Goal: Find specific page/section: Find specific page/section

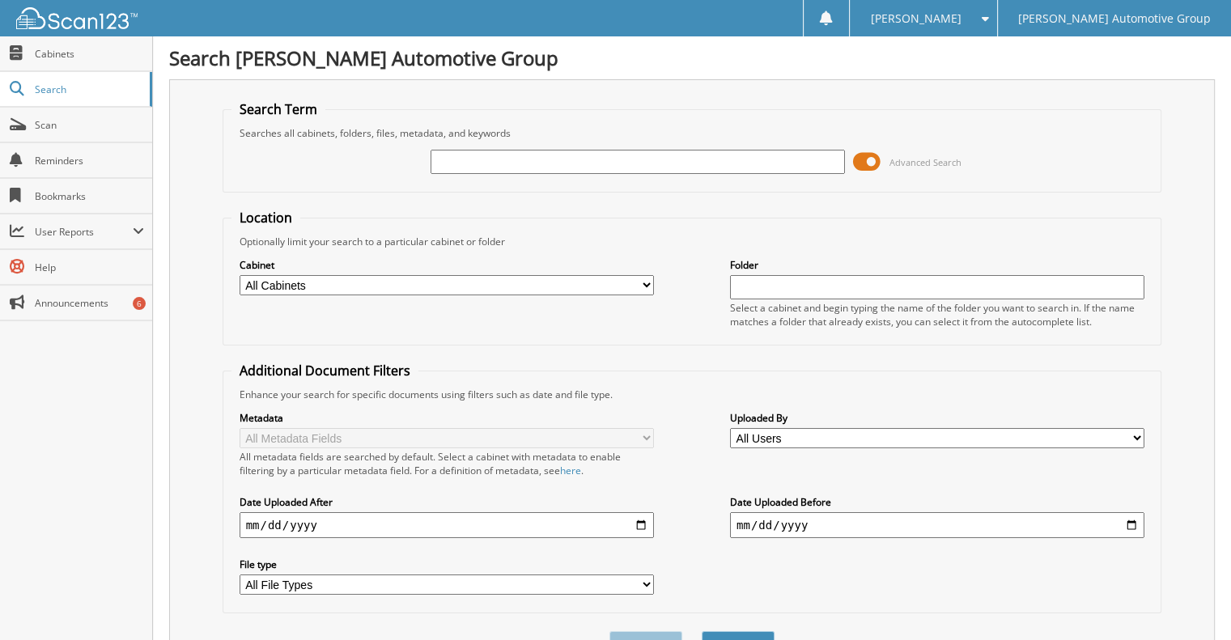
click at [589, 159] on input "text" at bounding box center [638, 162] width 414 height 24
type input "Erick"
click at [702, 631] on button "Search" at bounding box center [738, 646] width 73 height 30
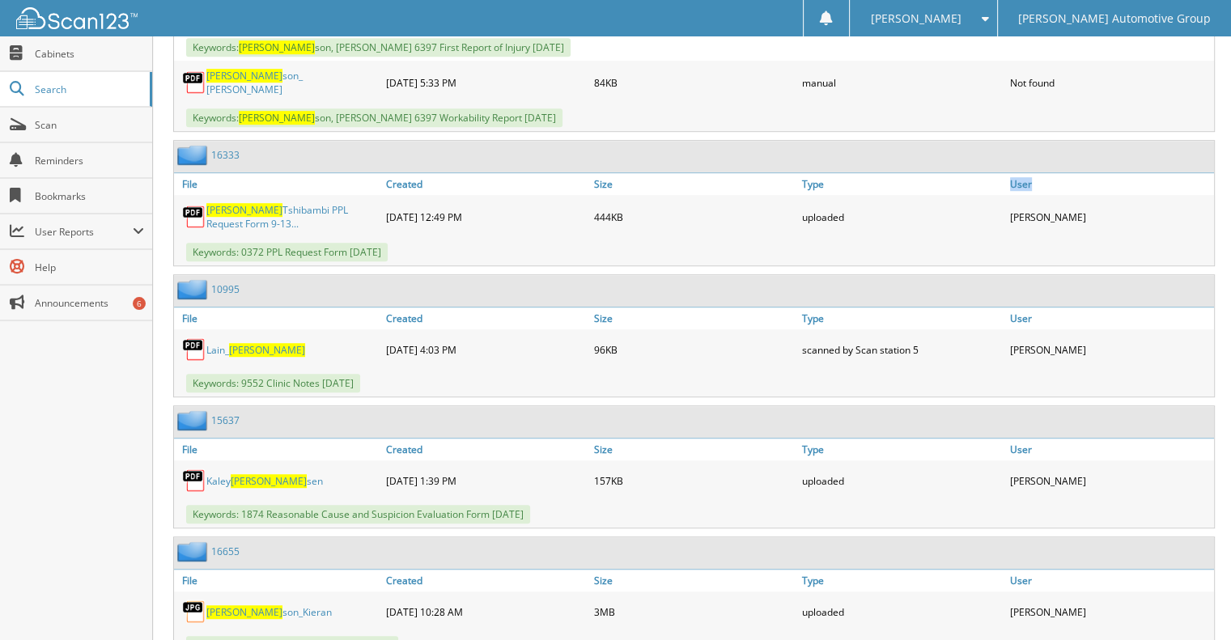
scroll to position [913, 0]
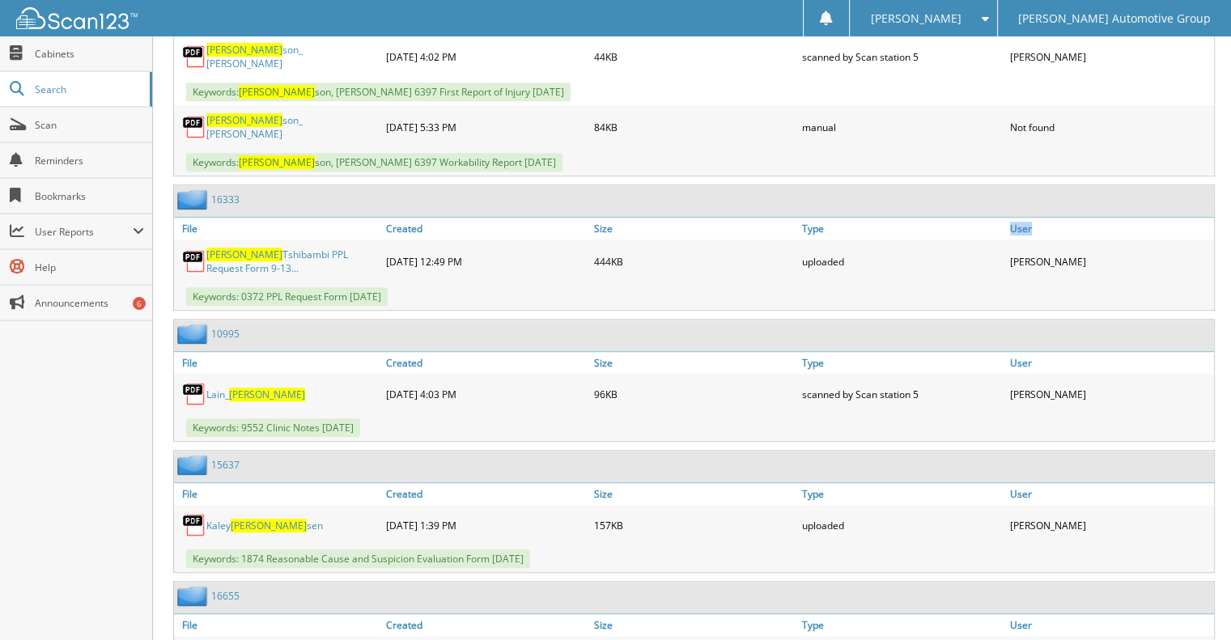
click at [275, 248] on link "Erick Tshibambi PPL Request Form 9-13..." at bounding box center [292, 262] width 172 height 28
click at [218, 193] on link "16333" at bounding box center [225, 200] width 28 height 14
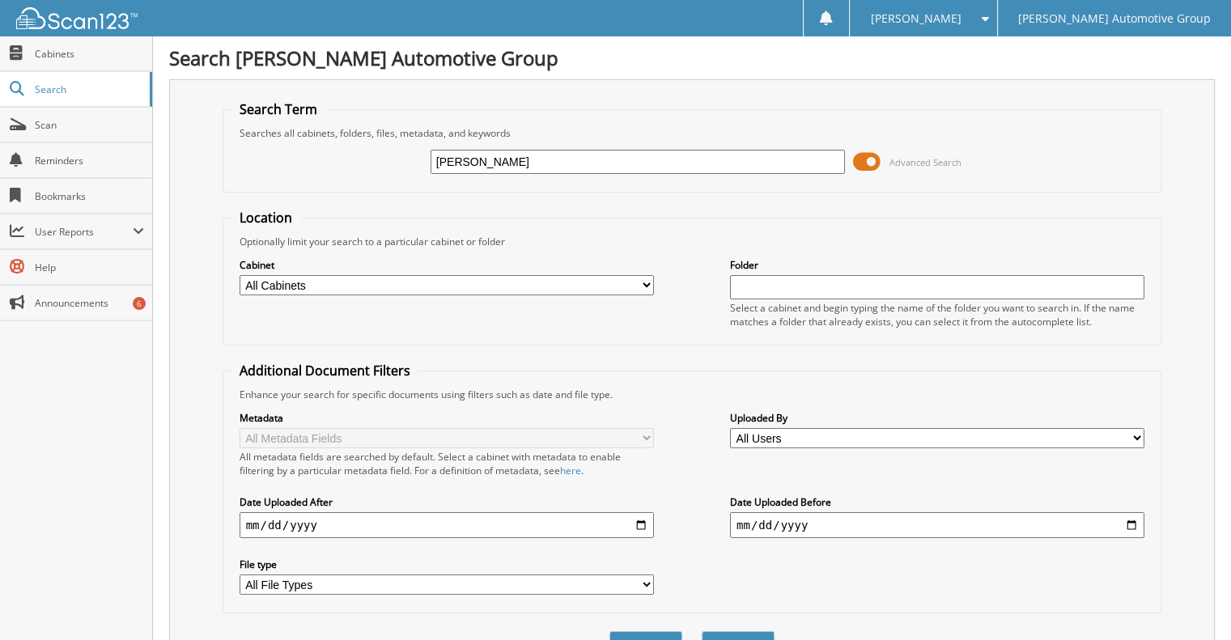
click at [665, 158] on input "Erick" at bounding box center [638, 162] width 414 height 24
click at [665, 158] on input "text" at bounding box center [638, 162] width 414 height 24
type input "Erick Thi"
click at [702, 631] on button "Search" at bounding box center [738, 646] width 73 height 30
click at [617, 165] on input "[PERSON_NAME]" at bounding box center [638, 162] width 414 height 24
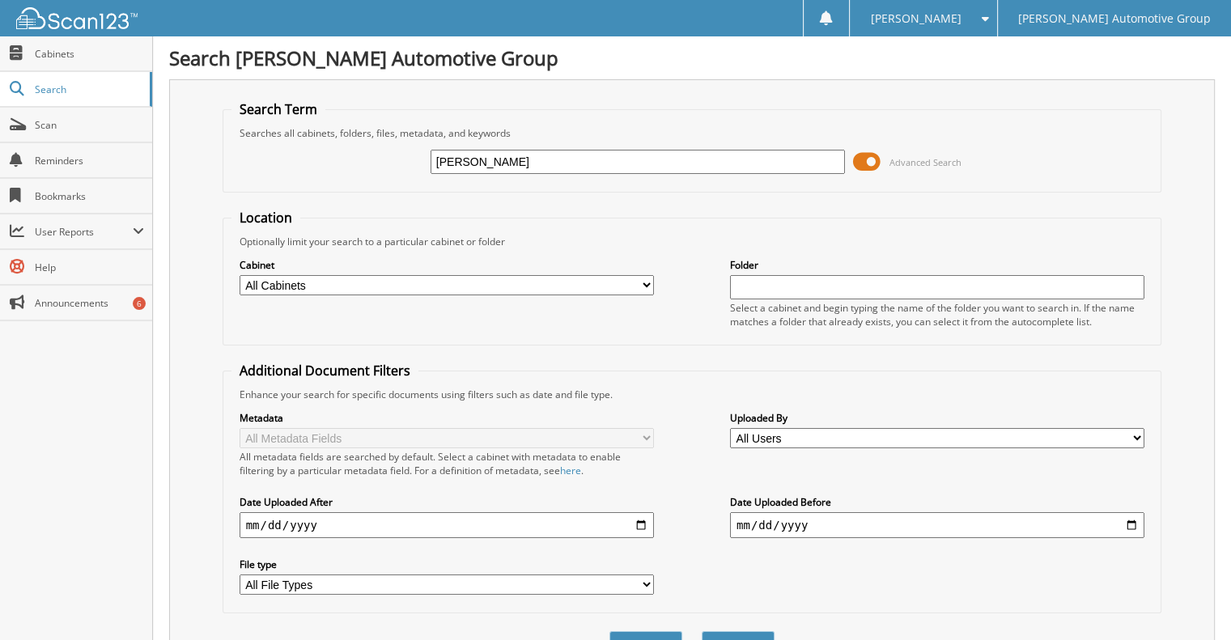
type input "[PERSON_NAME]"
click at [702, 631] on button "Search" at bounding box center [738, 646] width 73 height 30
click at [522, 154] on input "[PERSON_NAME]" at bounding box center [638, 162] width 414 height 24
type input "E"
type input "[PERSON_NAME]"
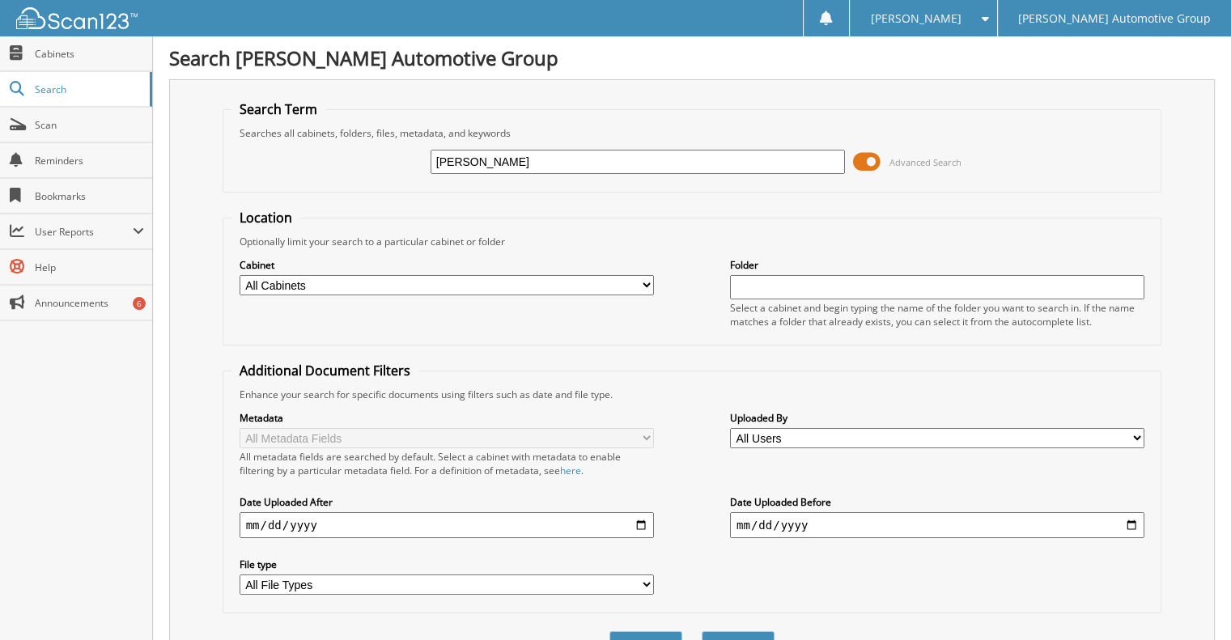
click at [702, 631] on button "Search" at bounding box center [738, 646] width 73 height 30
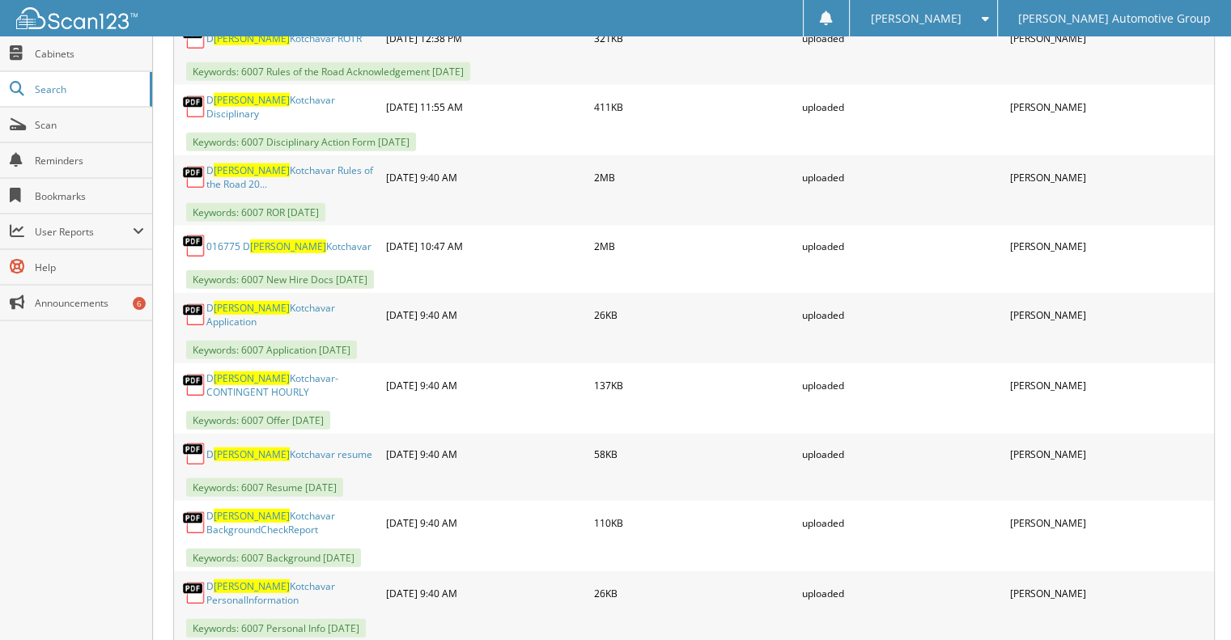
scroll to position [4516, 0]
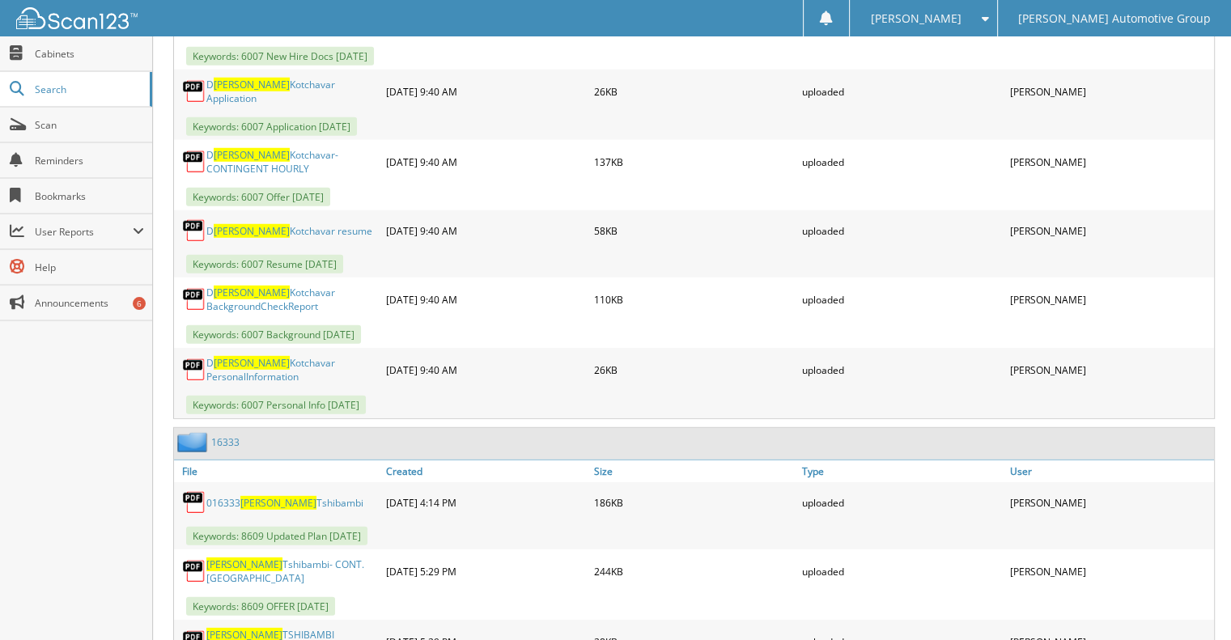
click at [215, 435] on link "16333" at bounding box center [225, 442] width 28 height 14
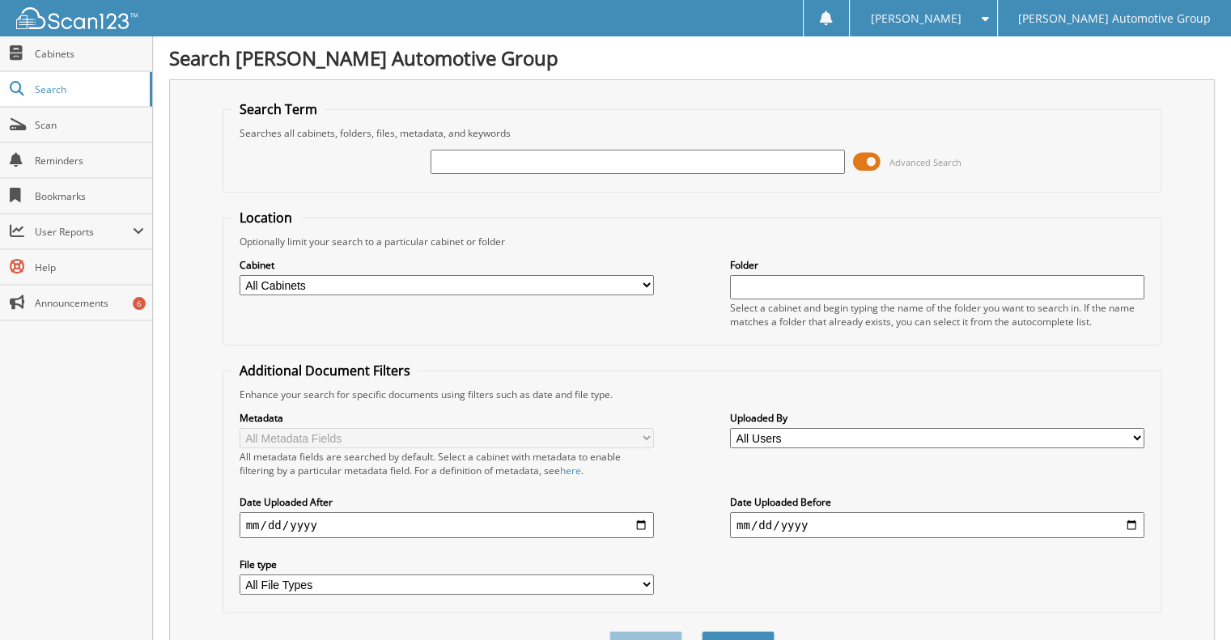
click at [613, 150] on input "text" at bounding box center [638, 162] width 414 height 24
type input "Dominica"
click at [702, 631] on button "Search" at bounding box center [738, 646] width 73 height 30
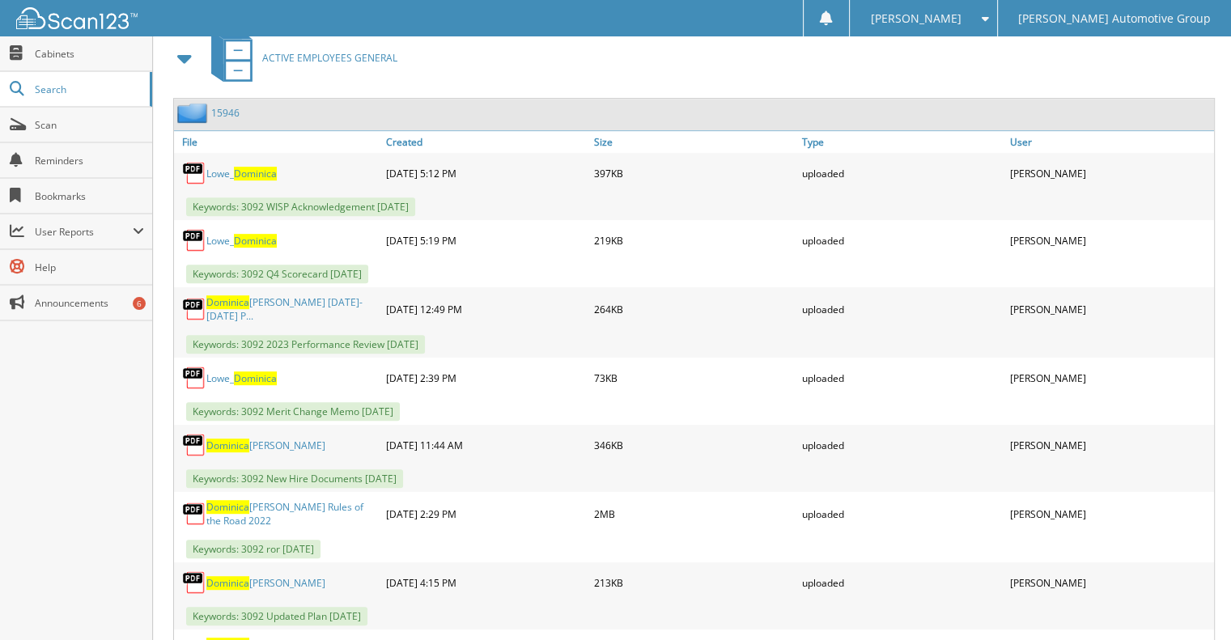
scroll to position [702, 0]
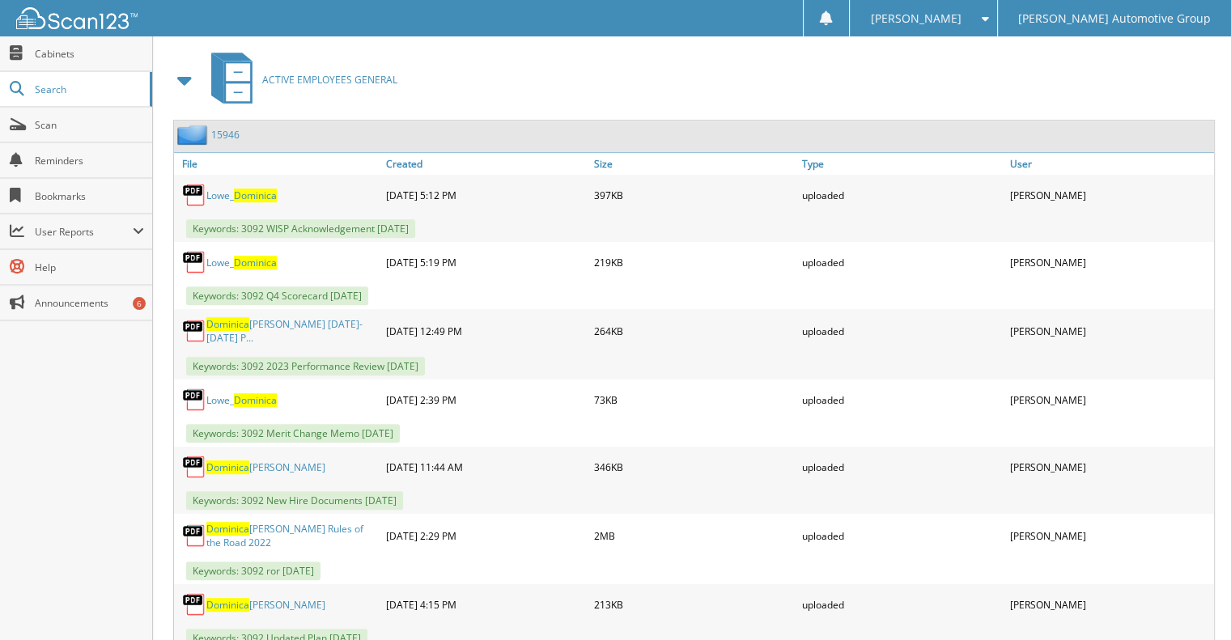
click at [235, 128] on link "15946" at bounding box center [225, 135] width 28 height 14
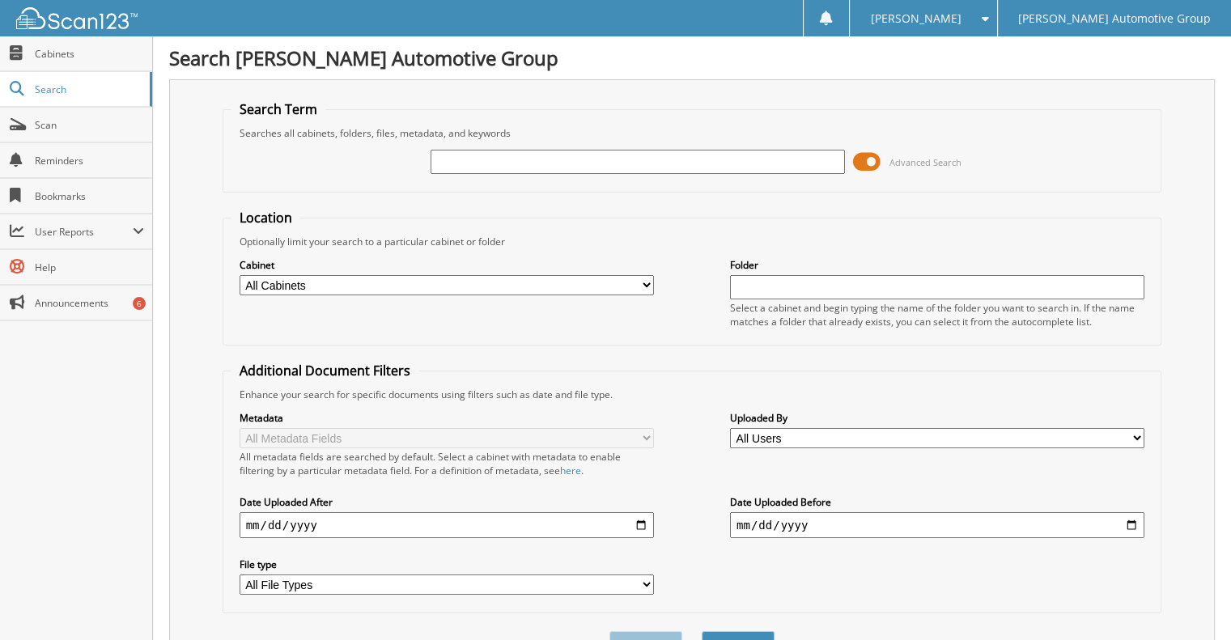
click at [728, 159] on input "text" at bounding box center [638, 162] width 414 height 24
type input "[PERSON_NAME]"
click at [702, 631] on button "Search" at bounding box center [738, 646] width 73 height 30
click at [444, 148] on div "[PERSON_NAME]" at bounding box center [638, 162] width 414 height 28
click at [489, 155] on input "[PERSON_NAME]" at bounding box center [638, 162] width 414 height 24
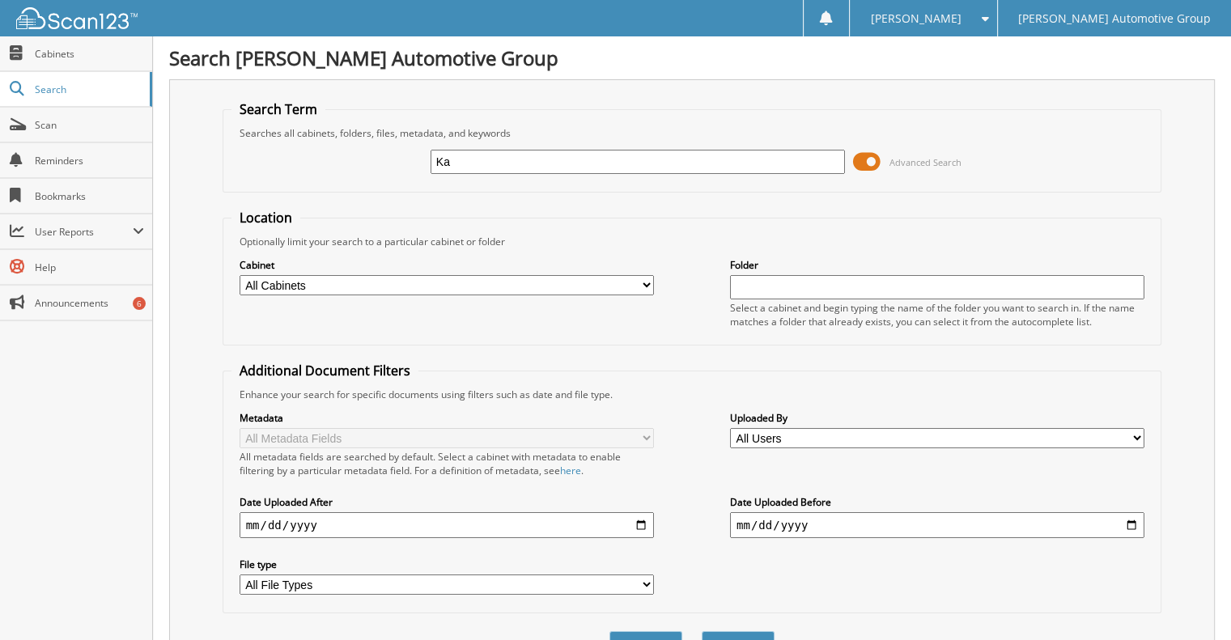
type input "K"
type input "[PERSON_NAME]"
click at [702, 631] on button "Search" at bounding box center [738, 646] width 73 height 30
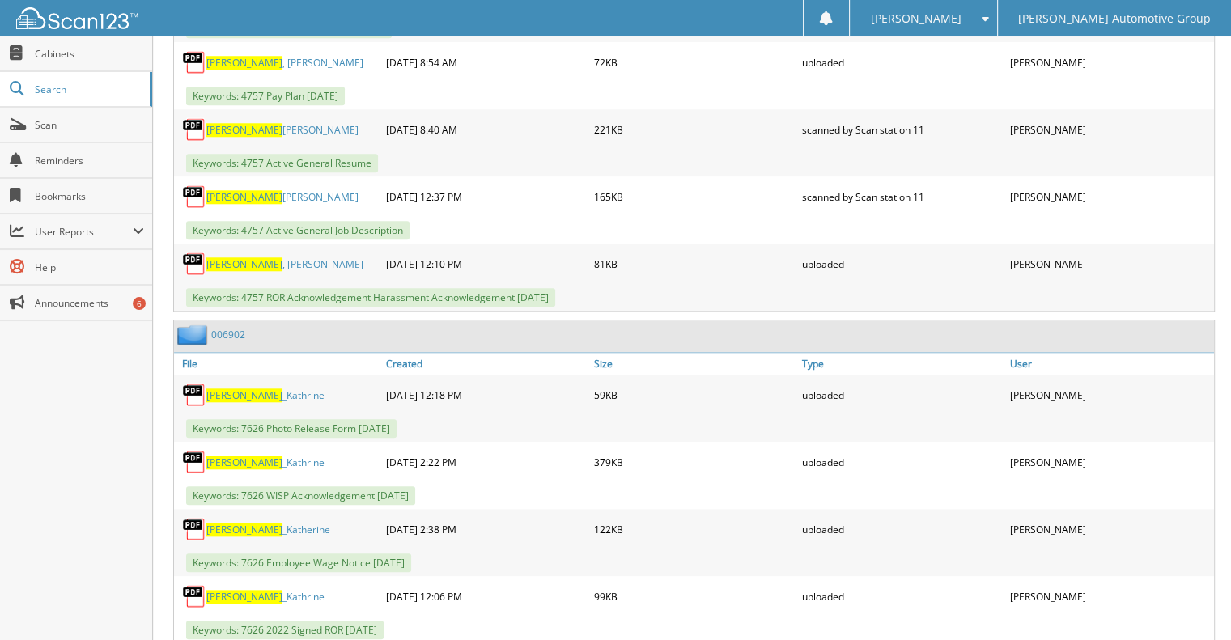
scroll to position [1570, 0]
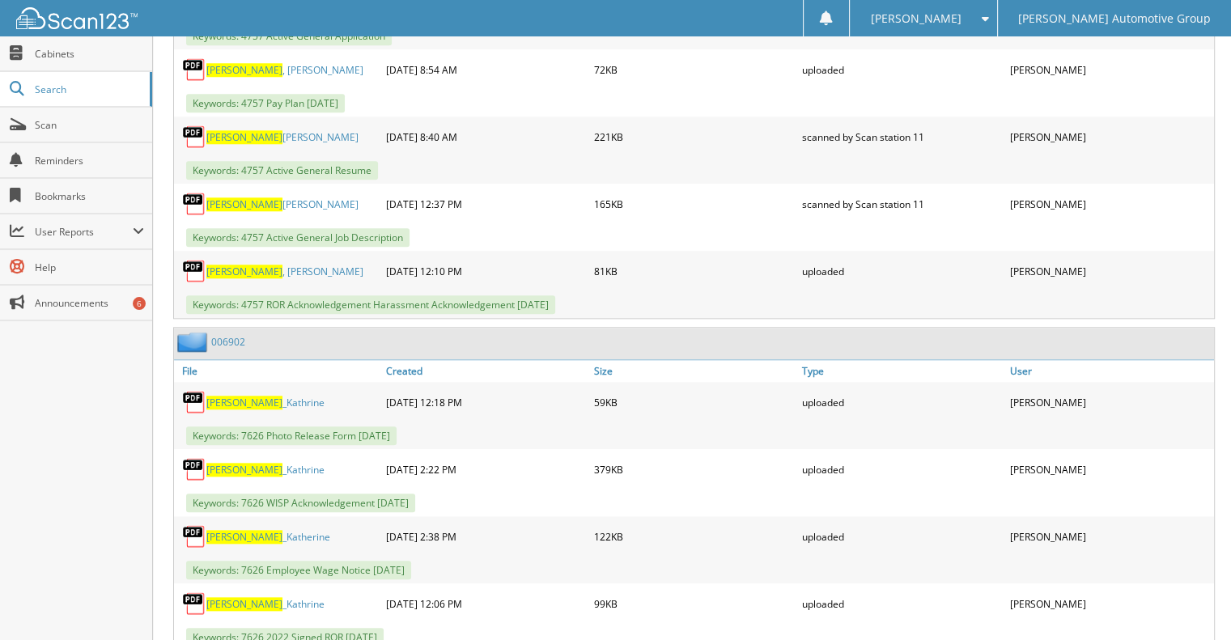
click at [226, 335] on link "006902" at bounding box center [228, 342] width 34 height 14
